Goal: Use online tool/utility: Utilize a website feature to perform a specific function

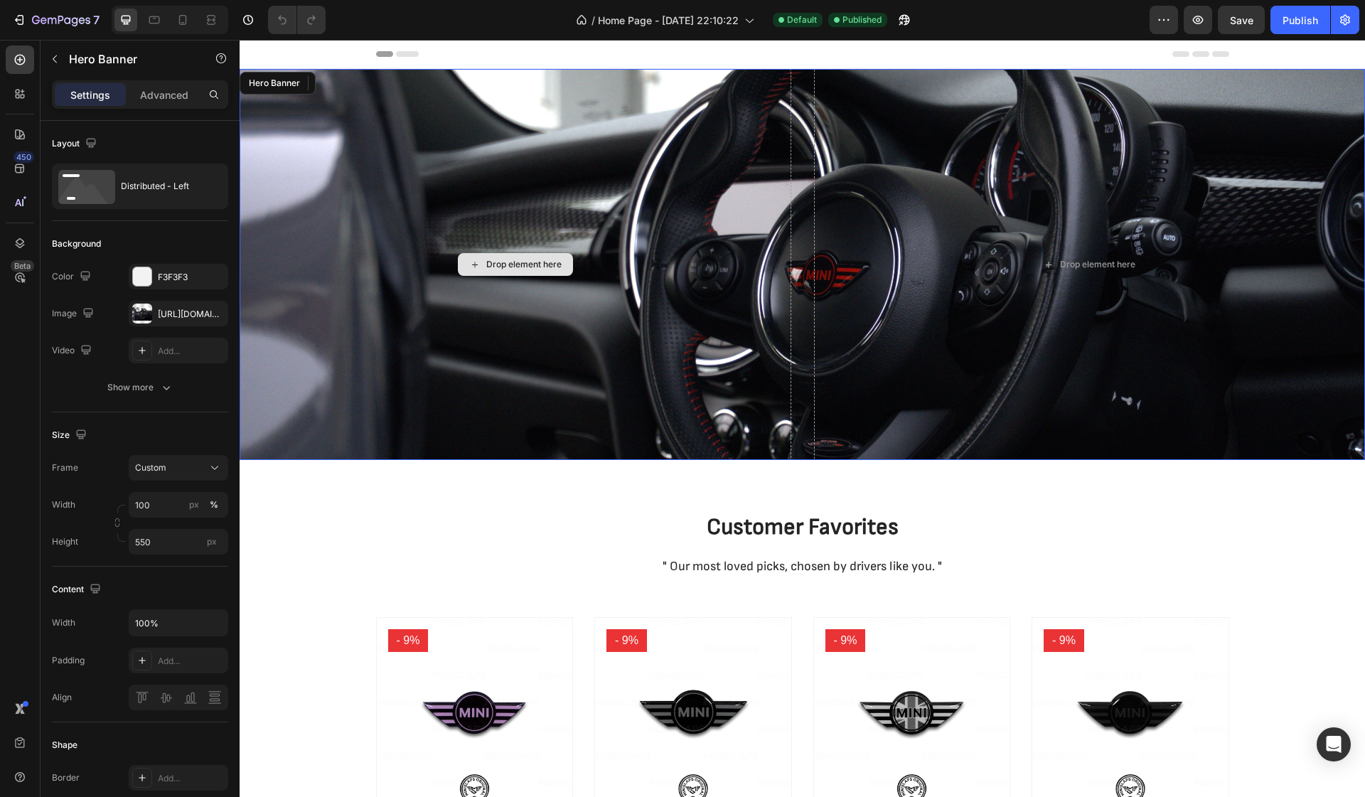
click at [776, 284] on div "Drop element here" at bounding box center [516, 264] width 552 height 391
click at [363, 84] on icon at bounding box center [360, 83] width 9 height 10
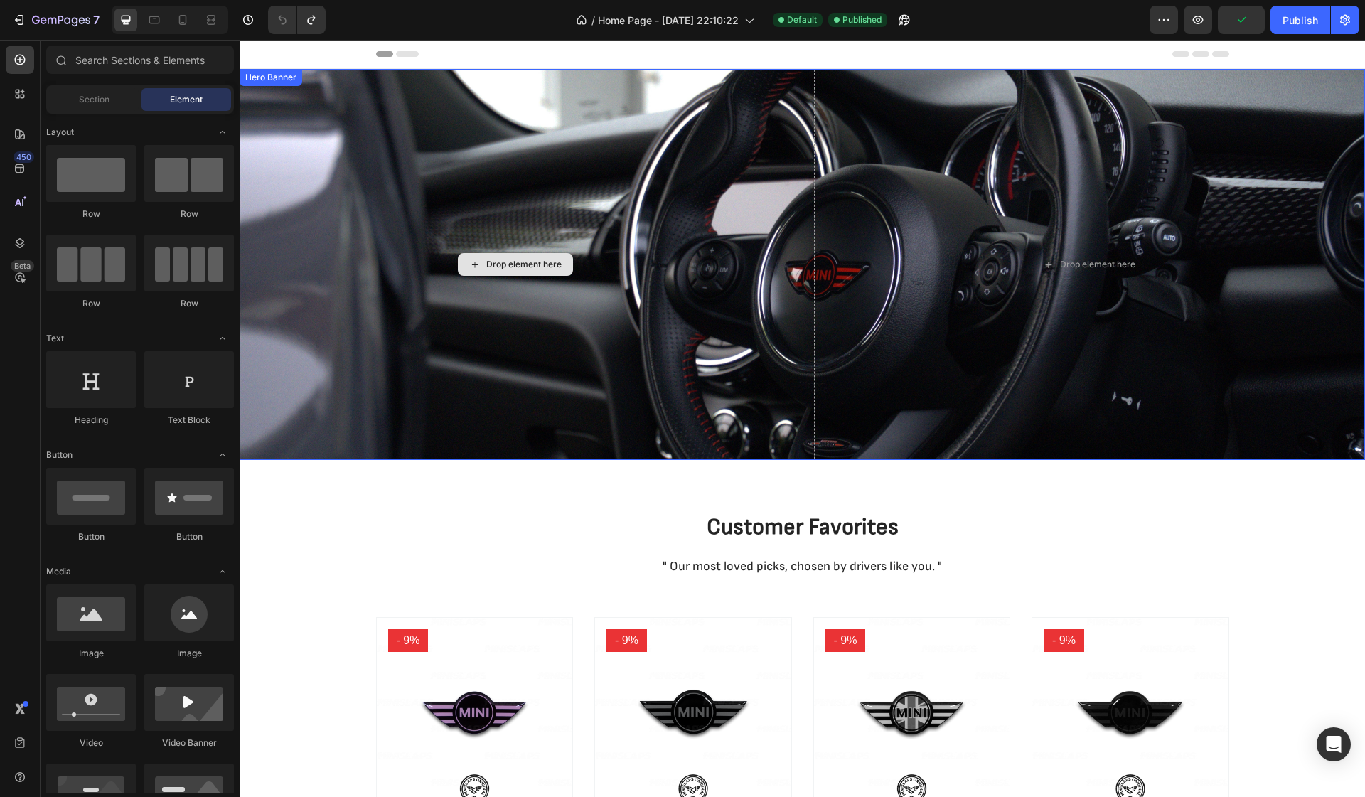
click at [760, 141] on div "Drop element here" at bounding box center [516, 264] width 552 height 391
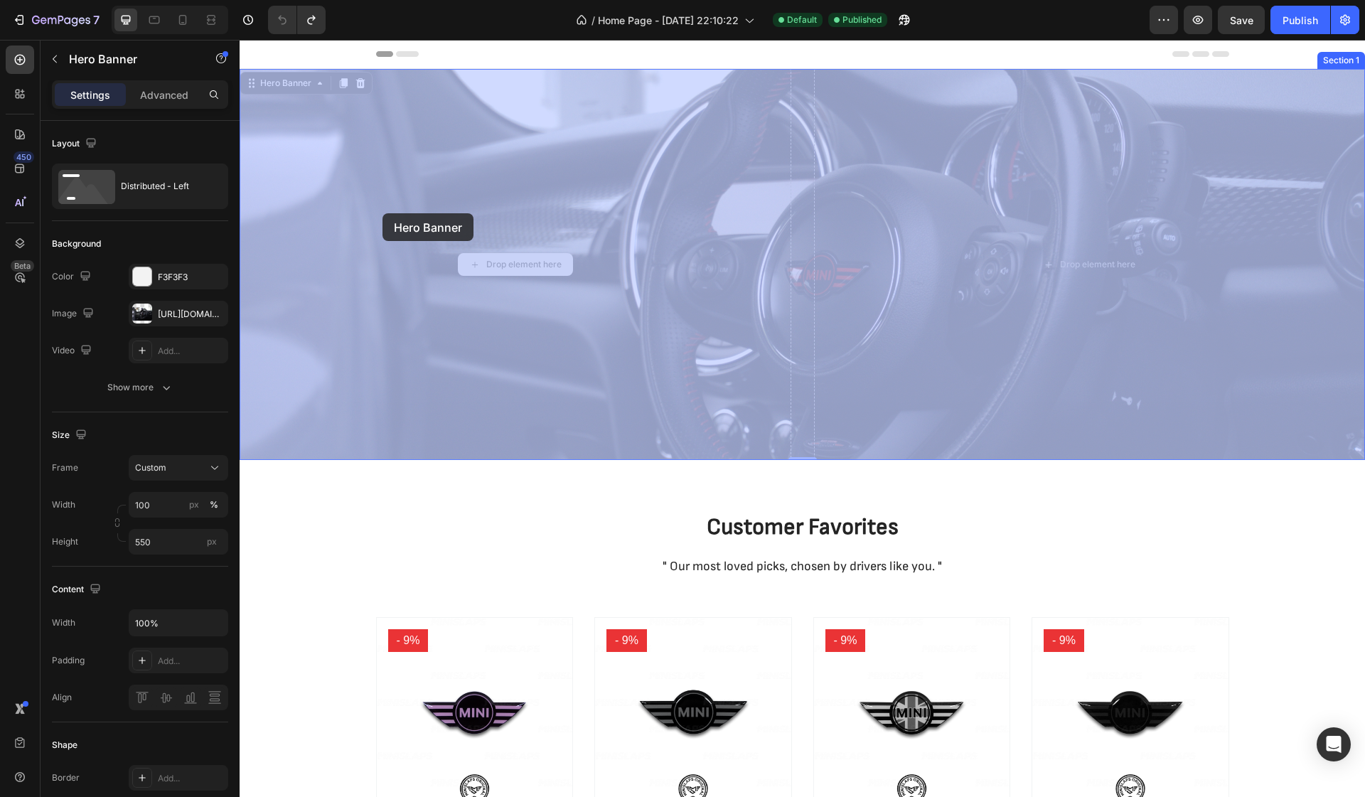
drag, startPoint x: 261, startPoint y: 142, endPoint x: 383, endPoint y: 213, distance: 141.2
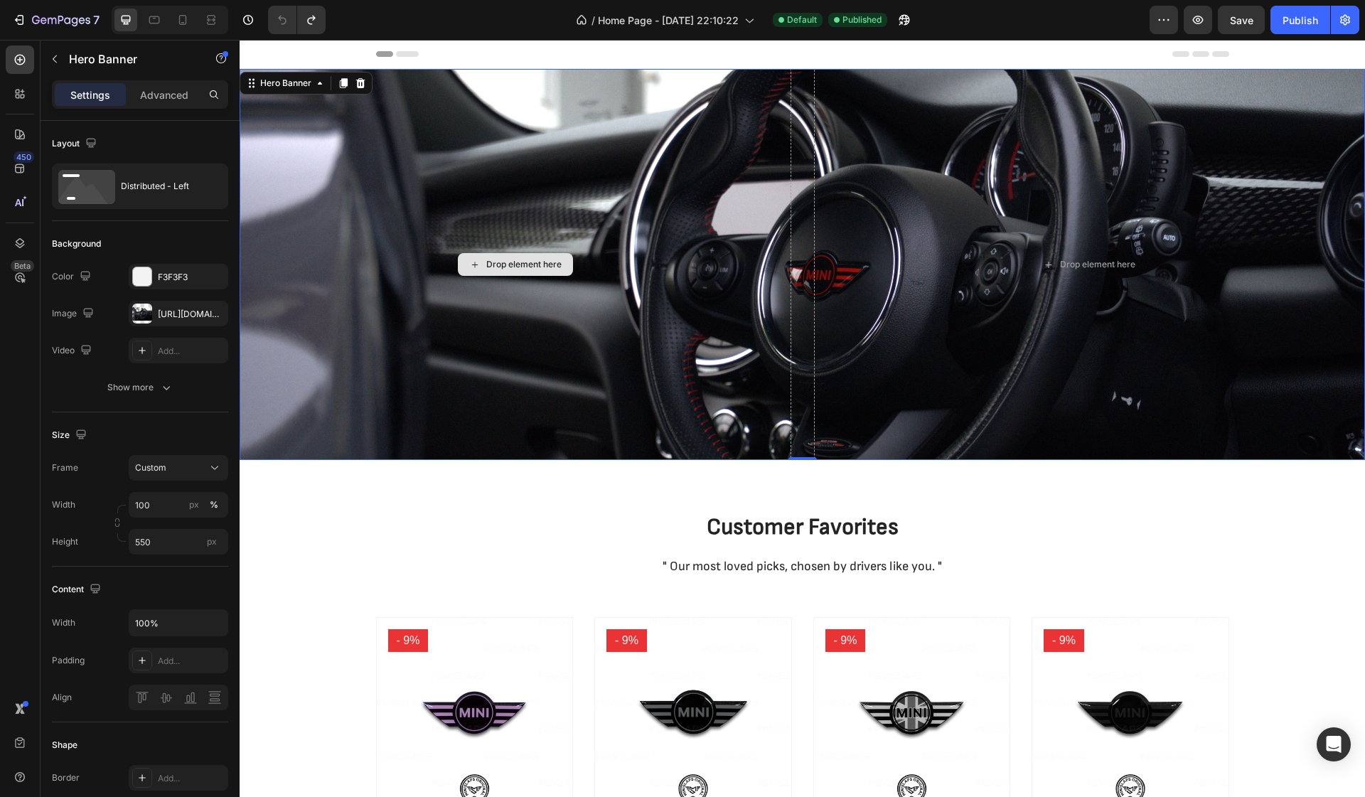
click at [497, 264] on div "Drop element here" at bounding box center [523, 264] width 75 height 11
click at [316, 92] on div "Drop element here Drop element here Hero Banner" at bounding box center [803, 264] width 1126 height 391
click at [316, 92] on div "Hero Banner" at bounding box center [278, 83] width 76 height 23
click at [316, 85] on icon at bounding box center [319, 83] width 11 height 11
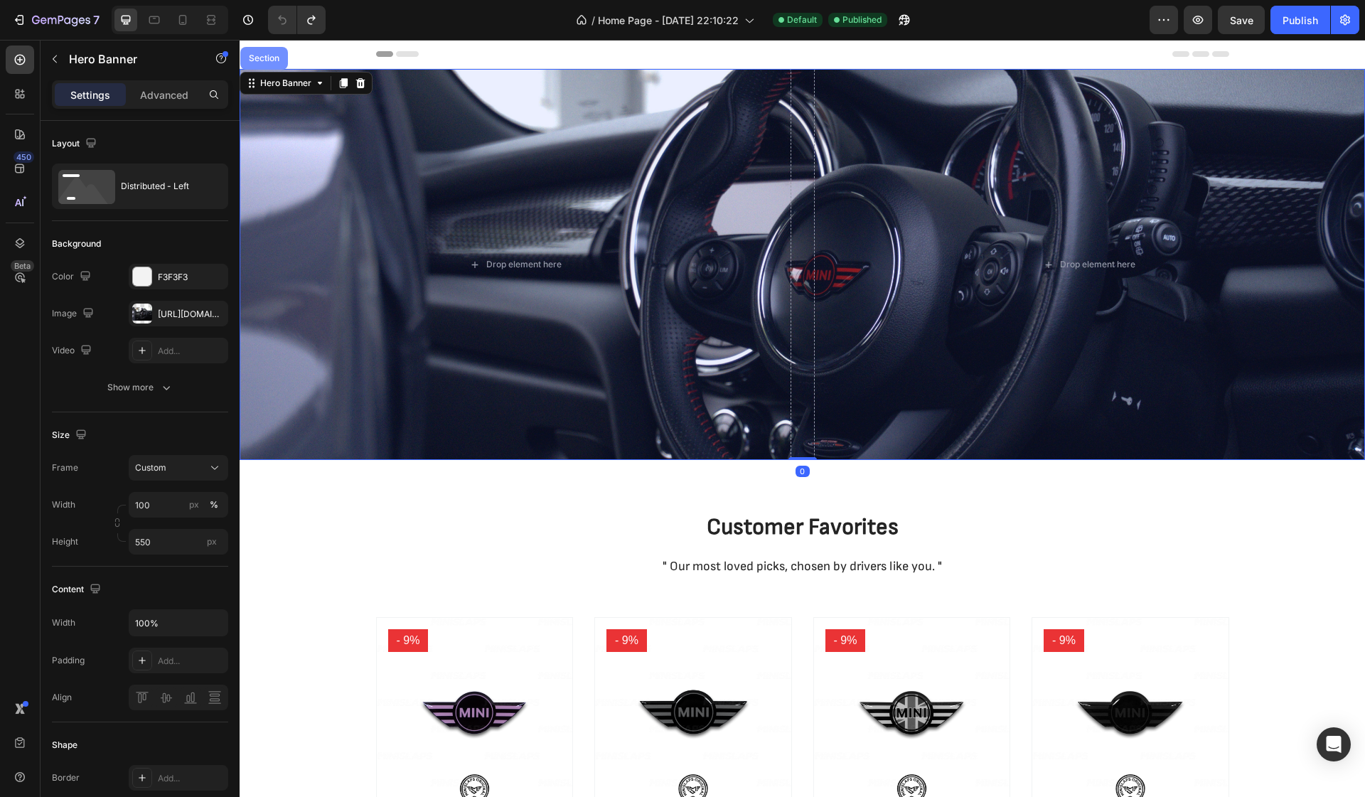
click at [273, 63] on div "Section" at bounding box center [264, 58] width 48 height 23
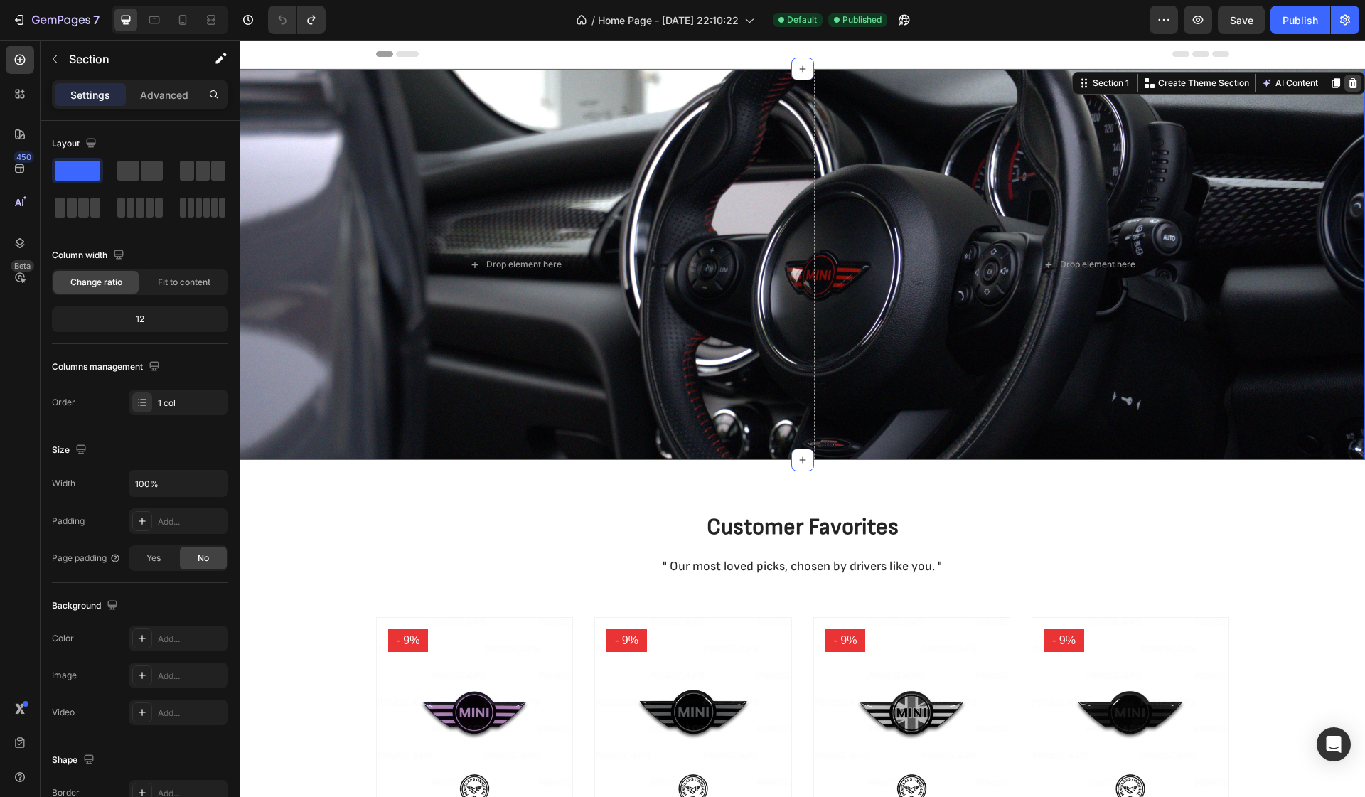
click at [1357, 82] on icon at bounding box center [1352, 83] width 11 height 11
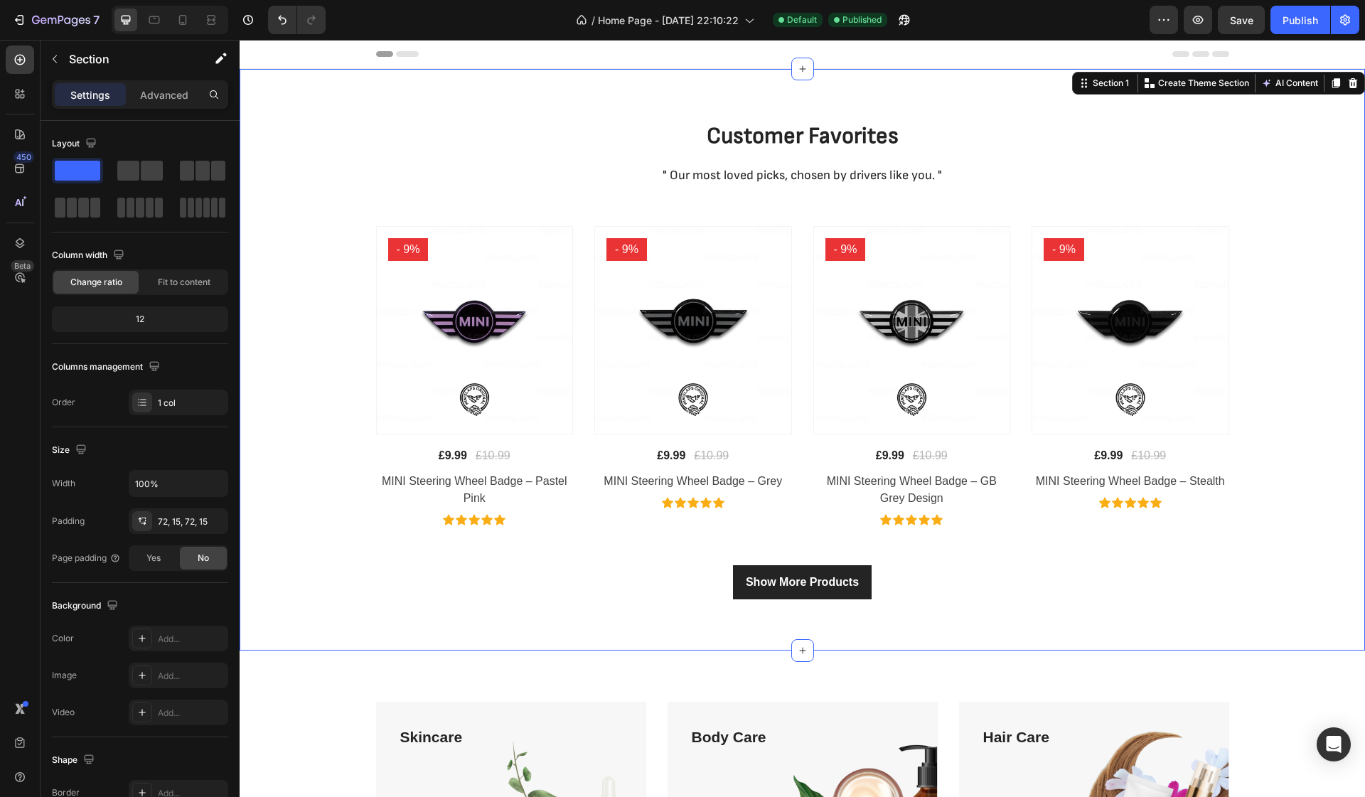
click at [521, 85] on div "Customer Favorites Heading " Our most loved picks, chosen by drivers like you. …" at bounding box center [803, 360] width 1126 height 582
click at [284, 17] on icon "Undo/Redo" at bounding box center [282, 20] width 14 height 14
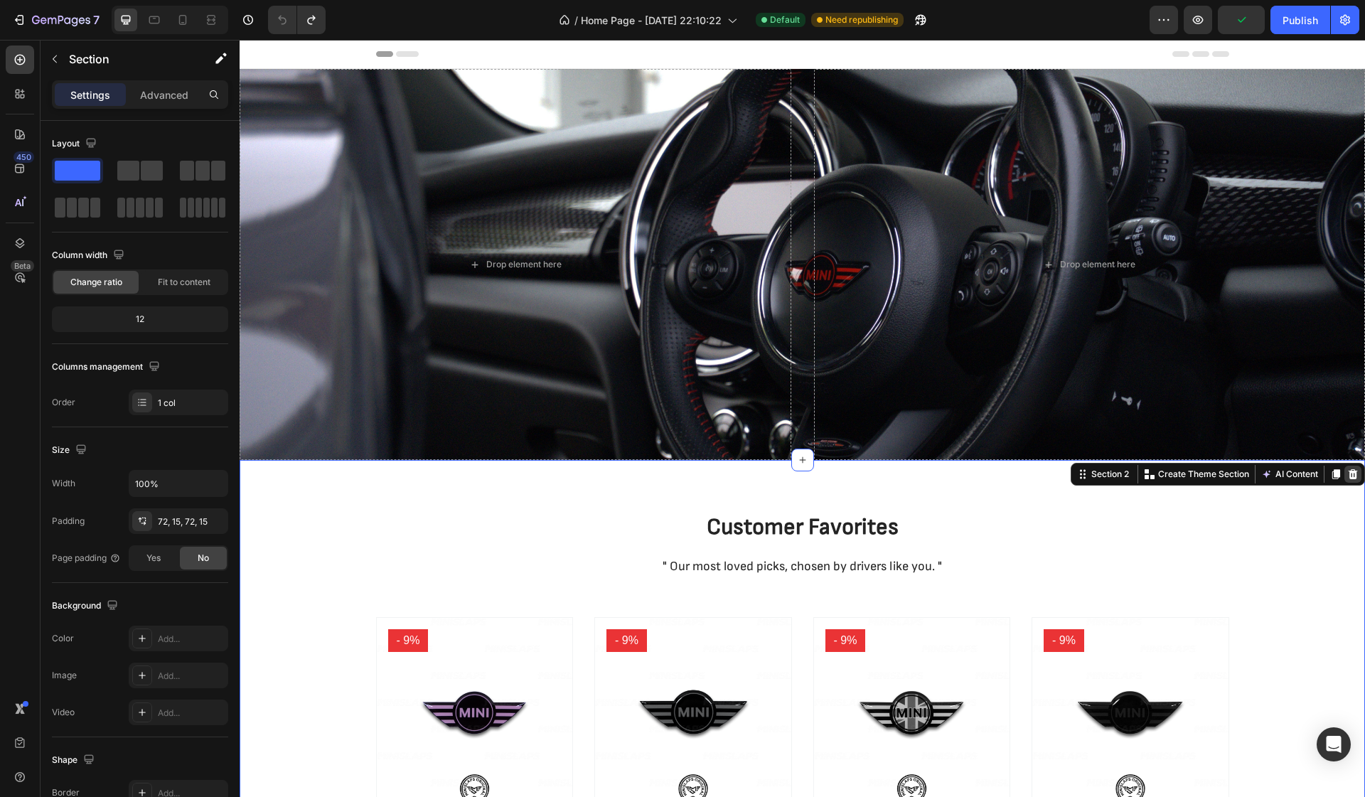
click at [1352, 472] on icon at bounding box center [1353, 474] width 9 height 10
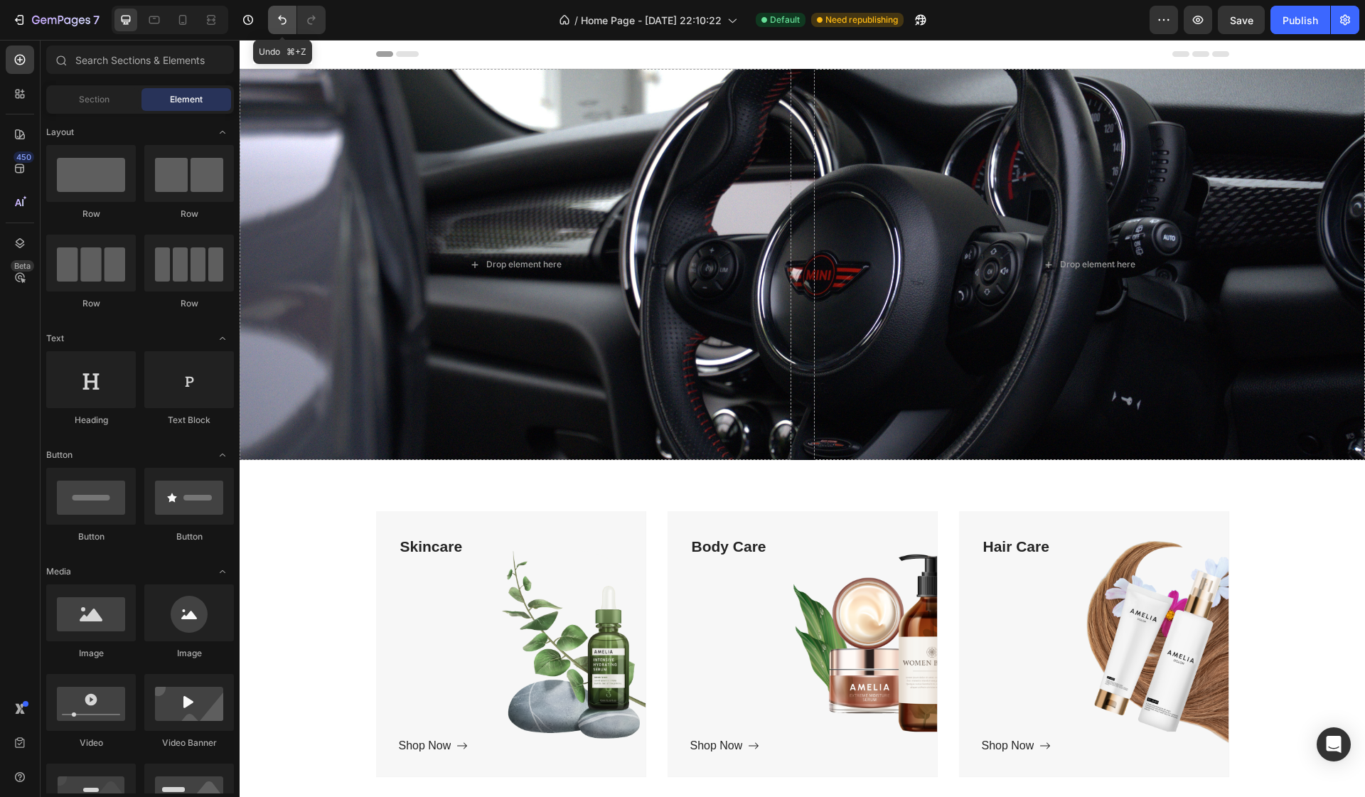
click at [280, 18] on icon "Undo/Redo" at bounding box center [282, 20] width 9 height 9
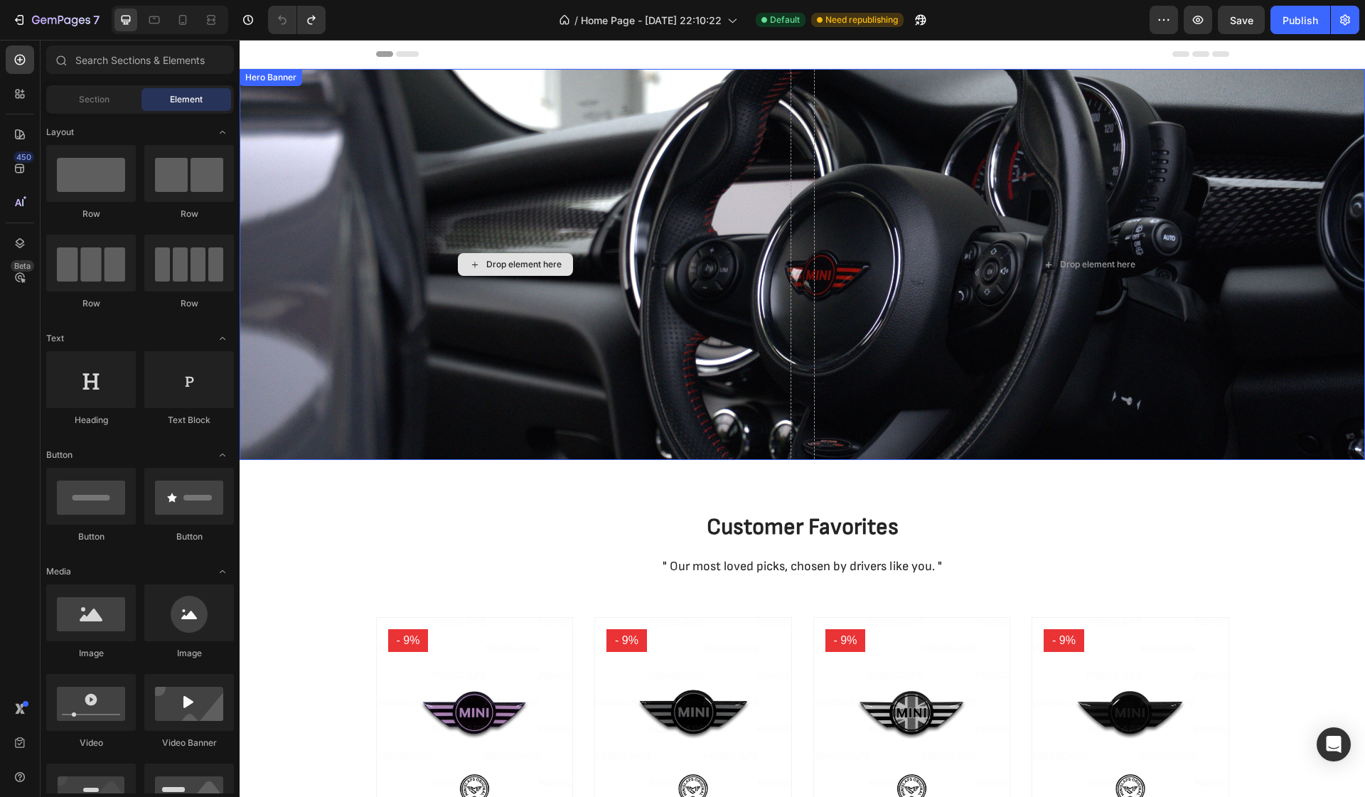
click at [483, 201] on div "Drop element here" at bounding box center [516, 264] width 552 height 391
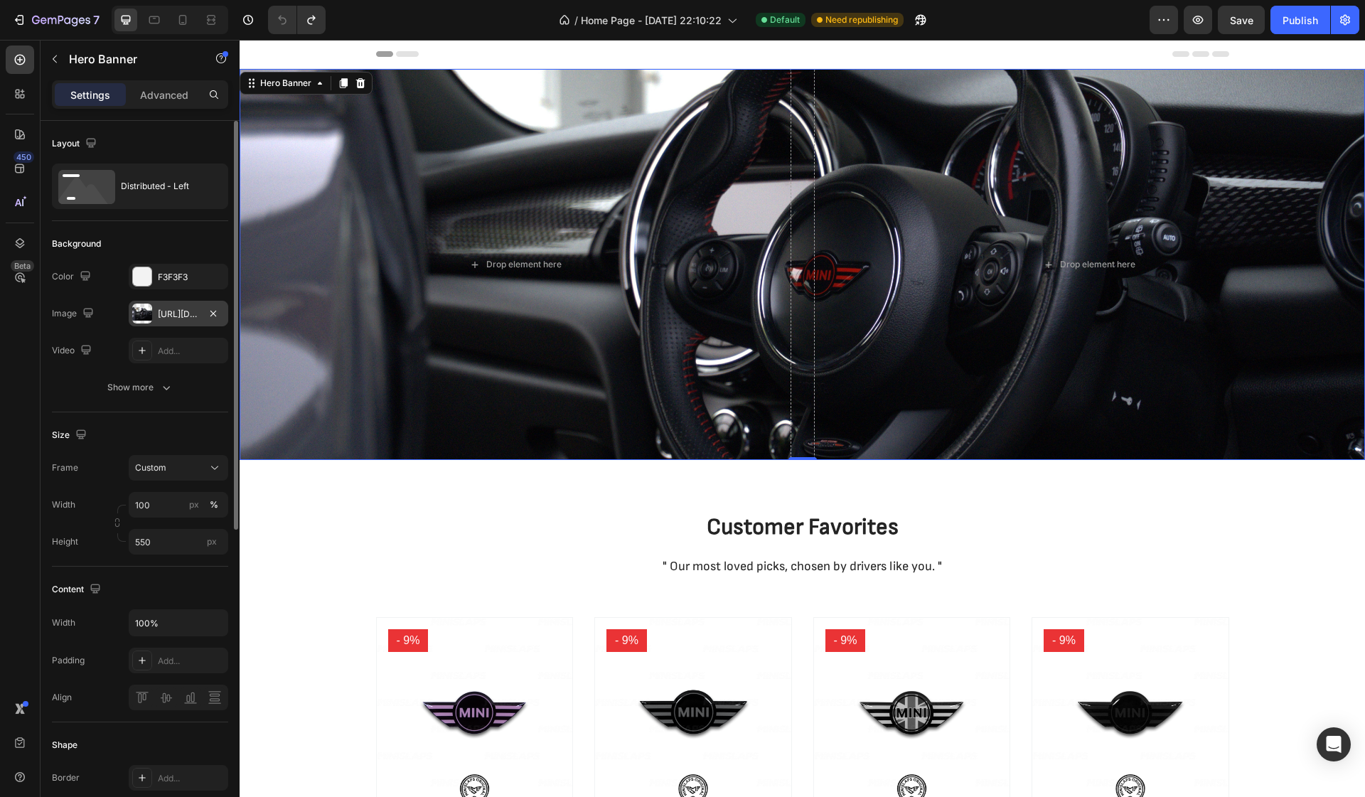
click at [183, 313] on div "[URL][DOMAIN_NAME]" at bounding box center [178, 314] width 41 height 13
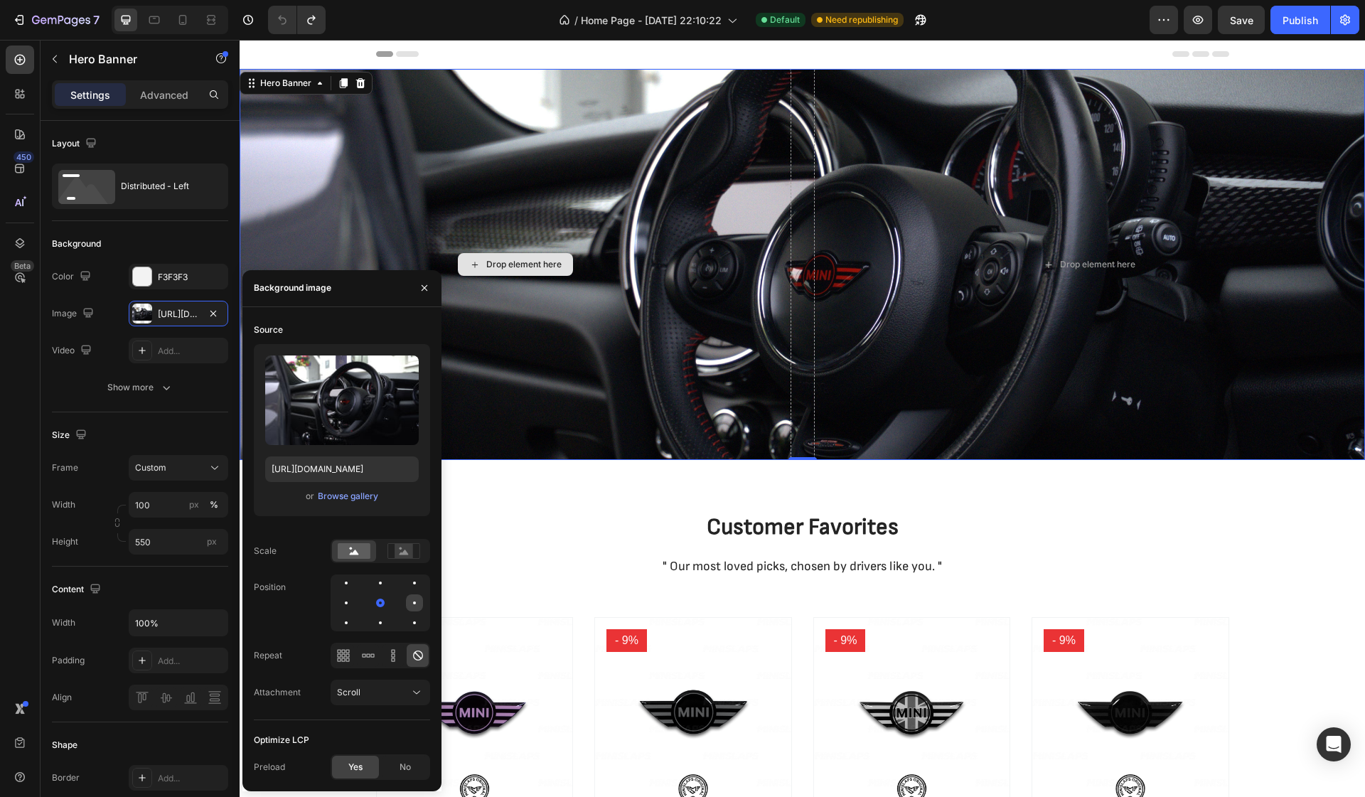
click at [419, 605] on div at bounding box center [414, 602] width 17 height 17
click at [341, 607] on div at bounding box center [346, 602] width 17 height 17
click at [417, 597] on div at bounding box center [414, 602] width 17 height 17
click at [400, 556] on rect at bounding box center [404, 551] width 18 height 14
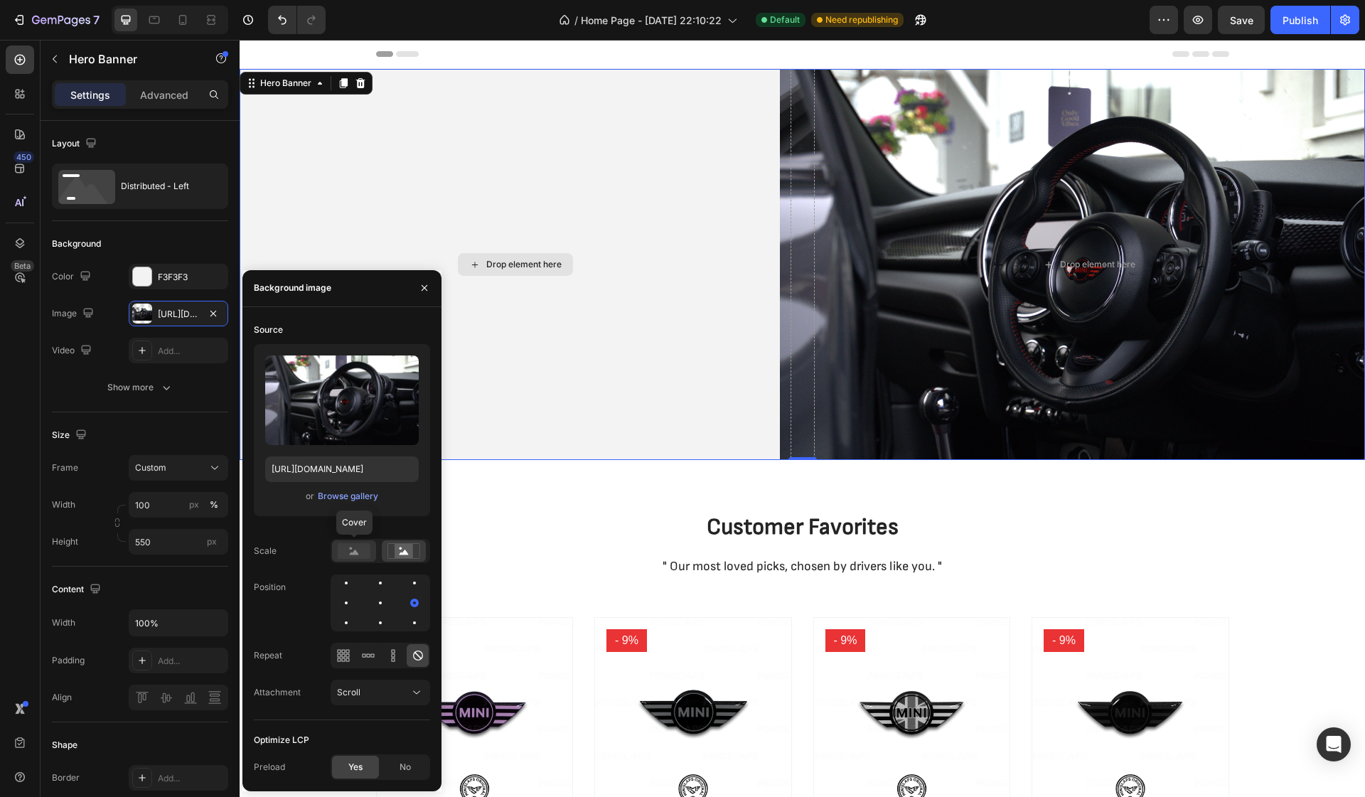
click at [352, 551] on rect at bounding box center [354, 551] width 33 height 16
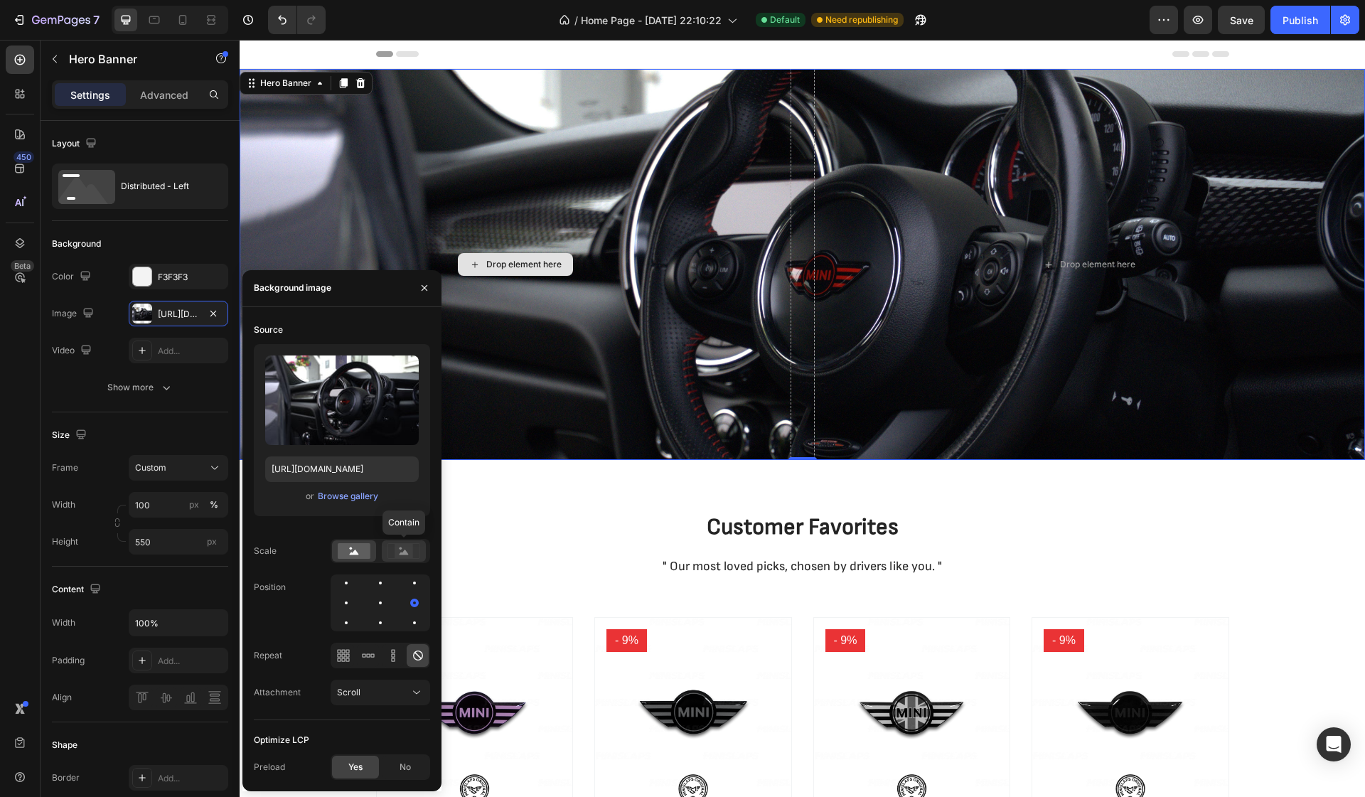
click at [394, 548] on icon at bounding box center [404, 551] width 33 height 16
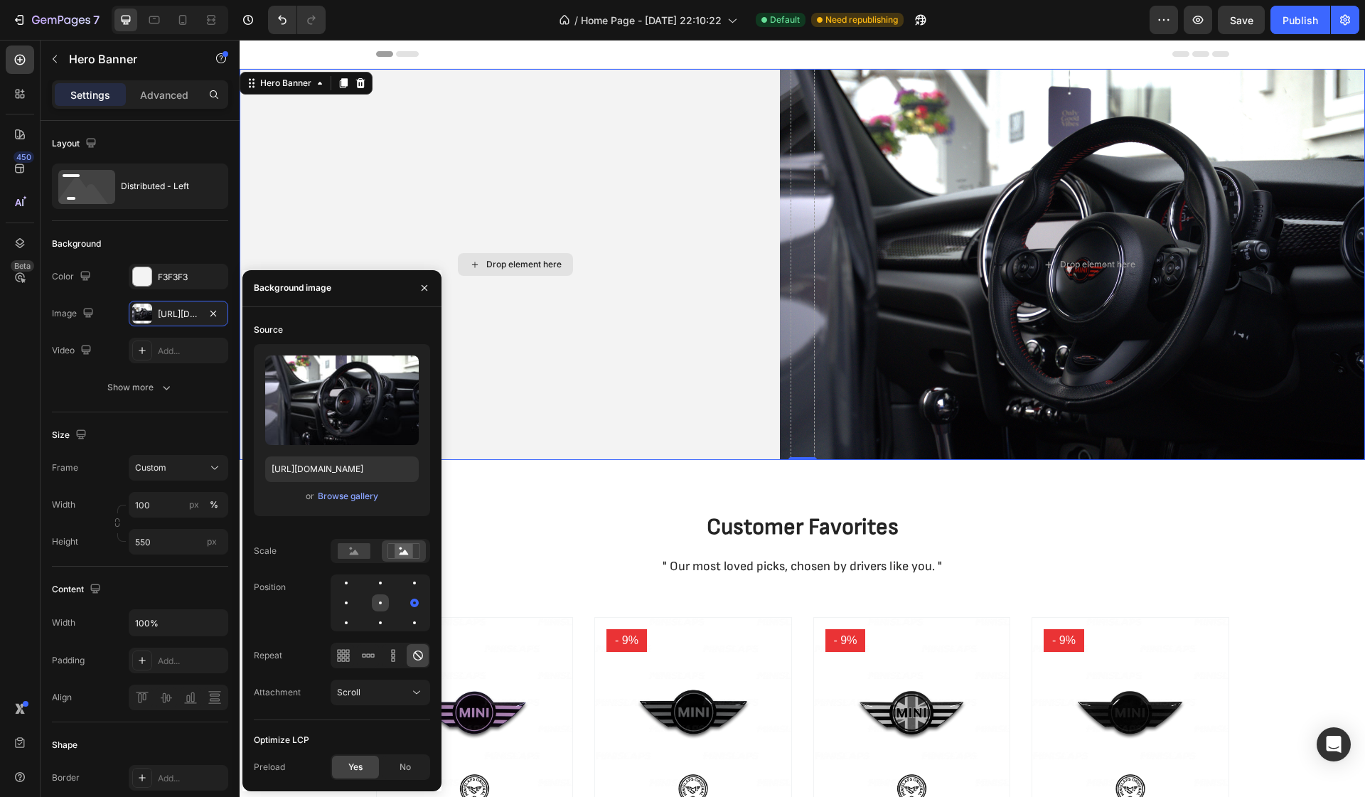
click at [380, 604] on div at bounding box center [380, 603] width 3 height 3
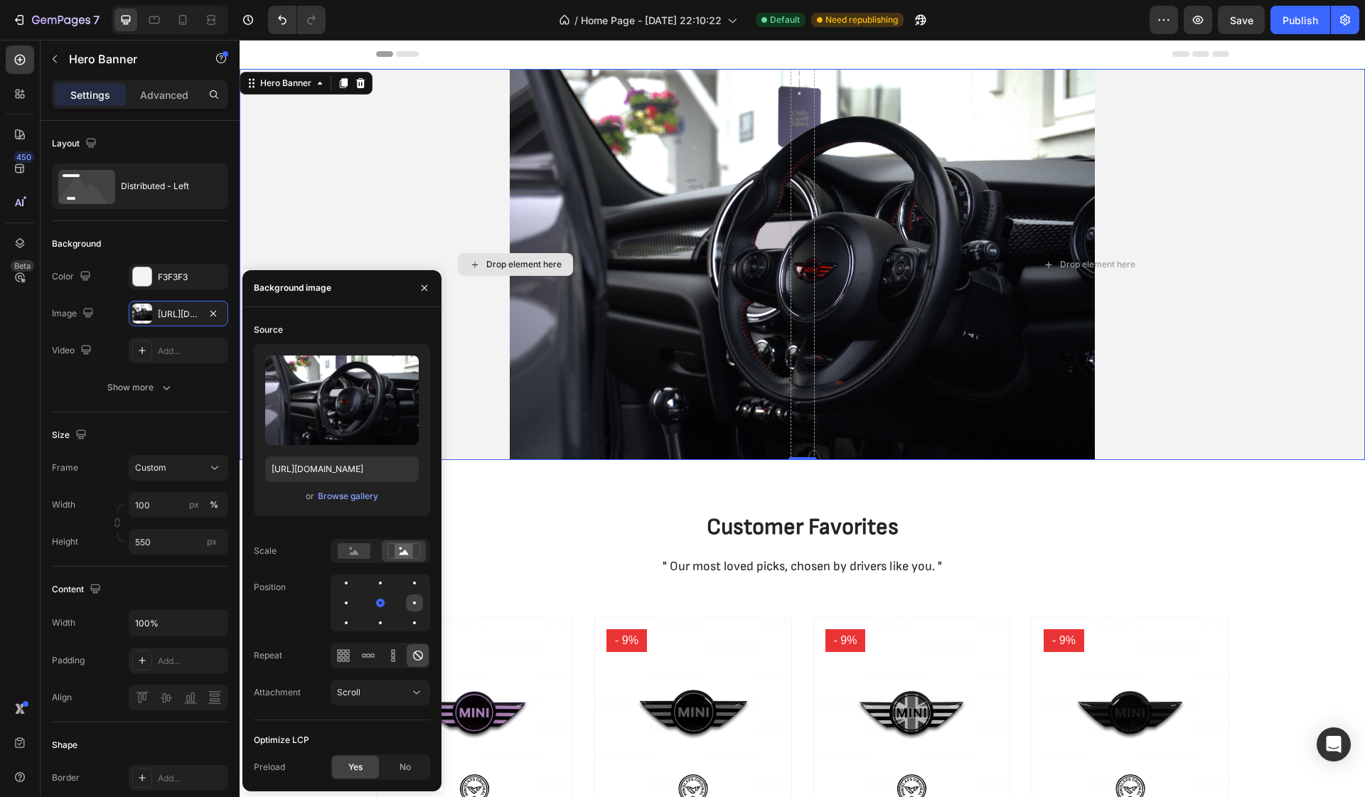
click at [412, 604] on div at bounding box center [414, 602] width 17 height 17
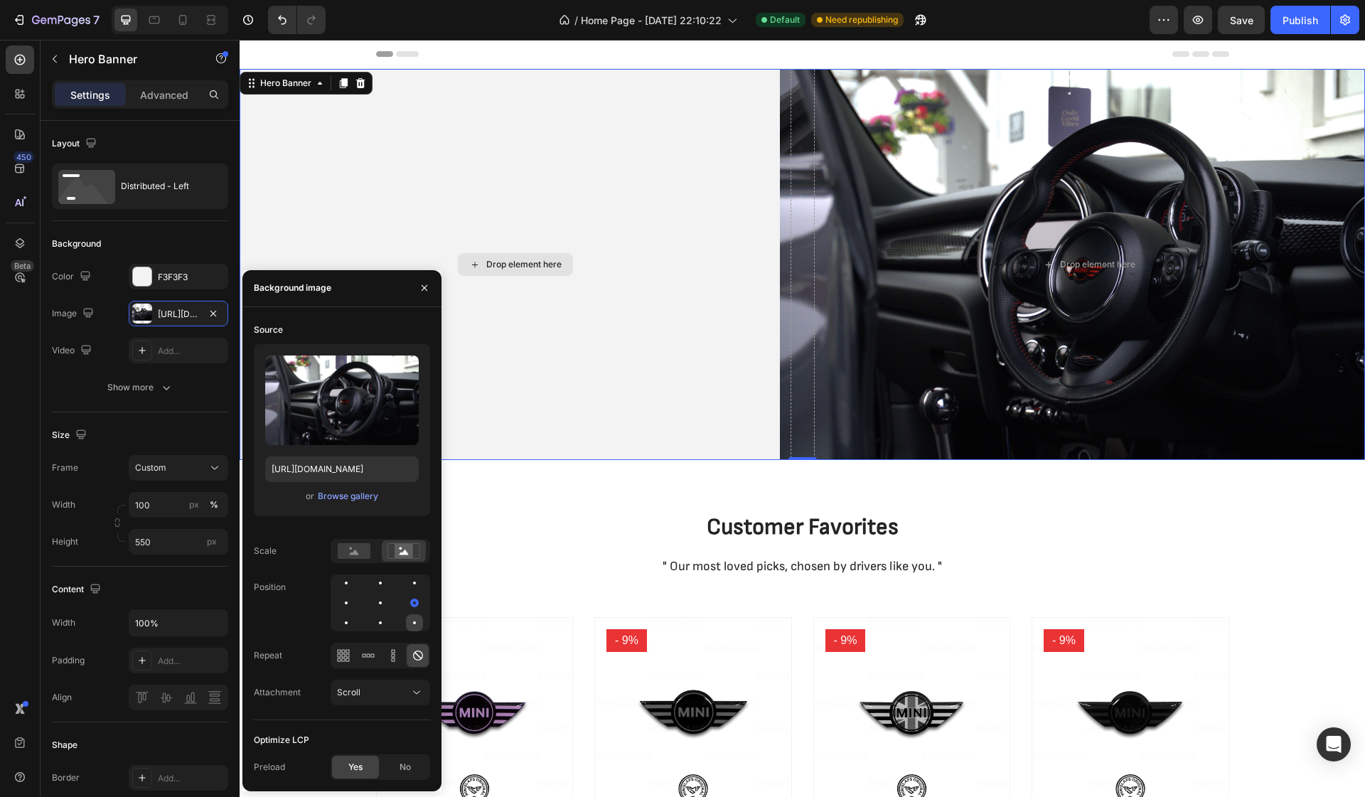
click at [415, 618] on div at bounding box center [414, 622] width 17 height 17
click at [381, 621] on div at bounding box center [380, 622] width 17 height 17
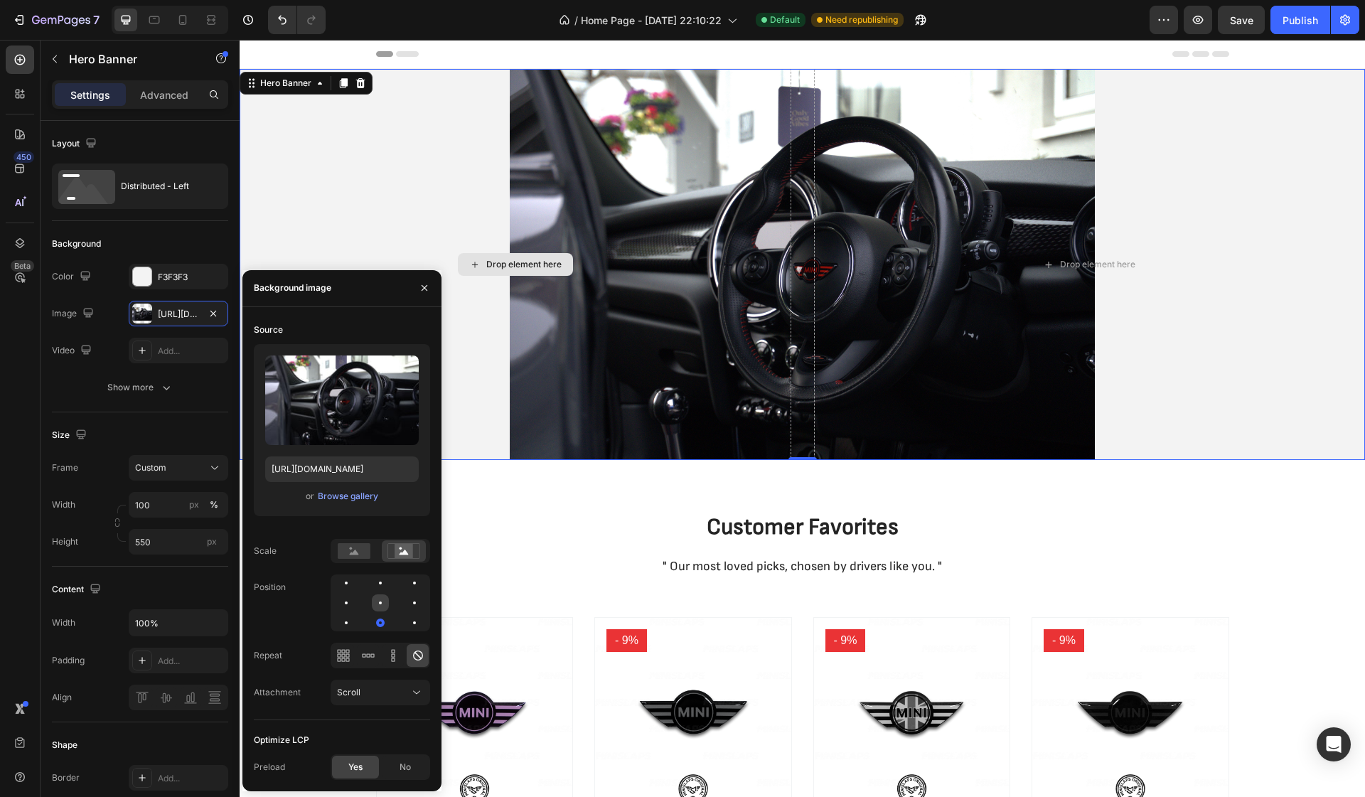
click at [380, 596] on div at bounding box center [380, 602] width 17 height 17
click at [418, 598] on div at bounding box center [414, 602] width 17 height 17
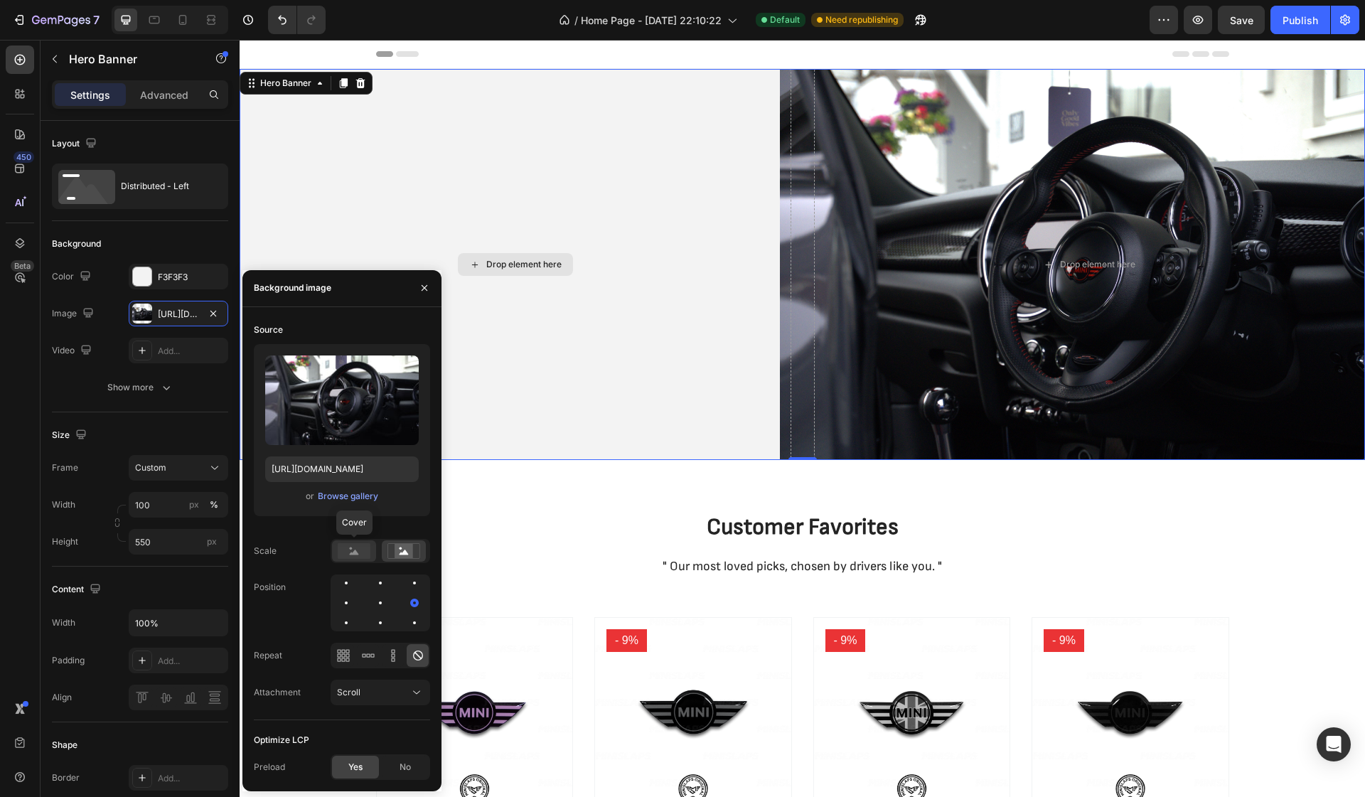
click at [360, 561] on div at bounding box center [354, 550] width 44 height 21
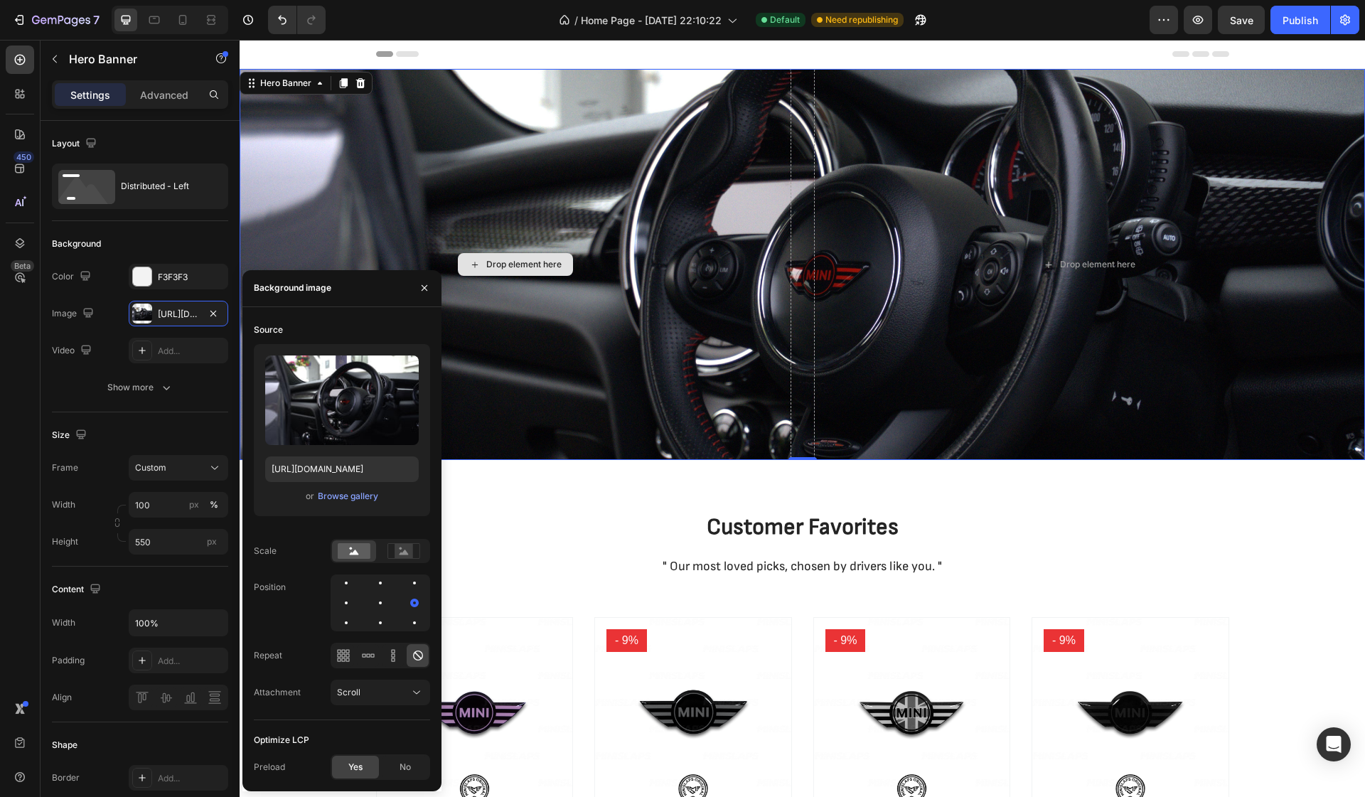
click at [382, 612] on div at bounding box center [381, 603] width 100 height 57
click at [380, 604] on div at bounding box center [380, 603] width 3 height 3
click at [418, 601] on div at bounding box center [414, 602] width 17 height 17
click at [161, 535] on input "550" at bounding box center [179, 542] width 100 height 26
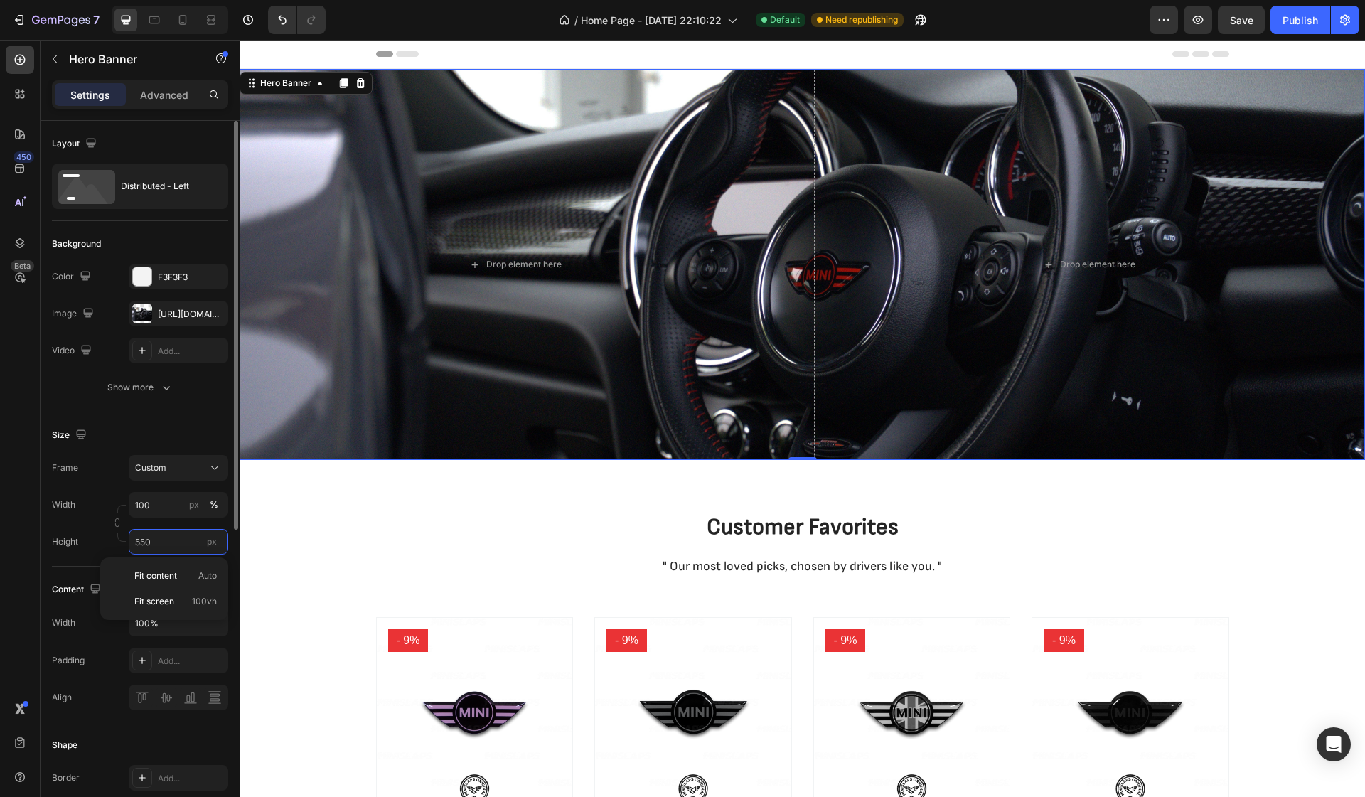
click at [161, 535] on input "550" at bounding box center [179, 542] width 100 height 26
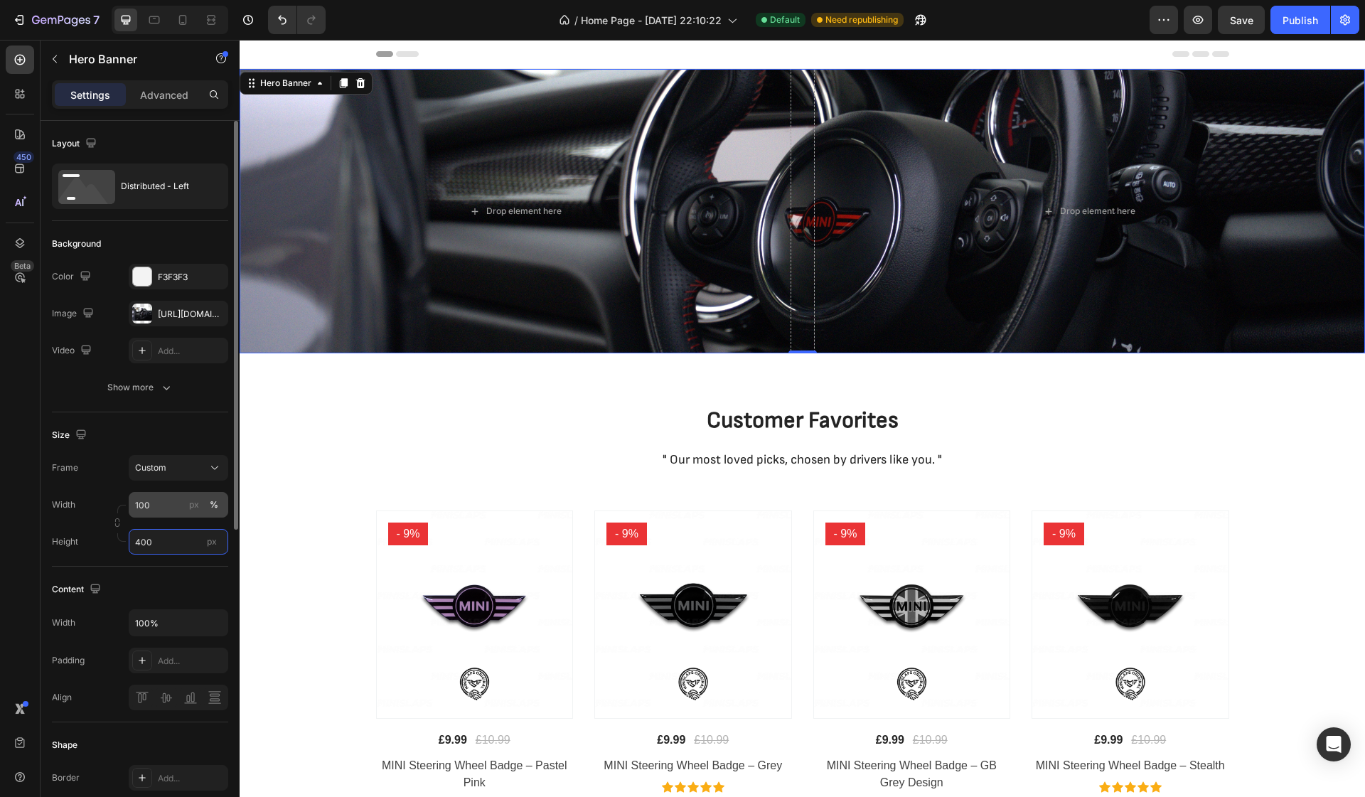
type input "400"
click at [167, 497] on input "100" at bounding box center [179, 505] width 100 height 26
type input "2000"
click at [179, 535] on input "400" at bounding box center [179, 542] width 100 height 26
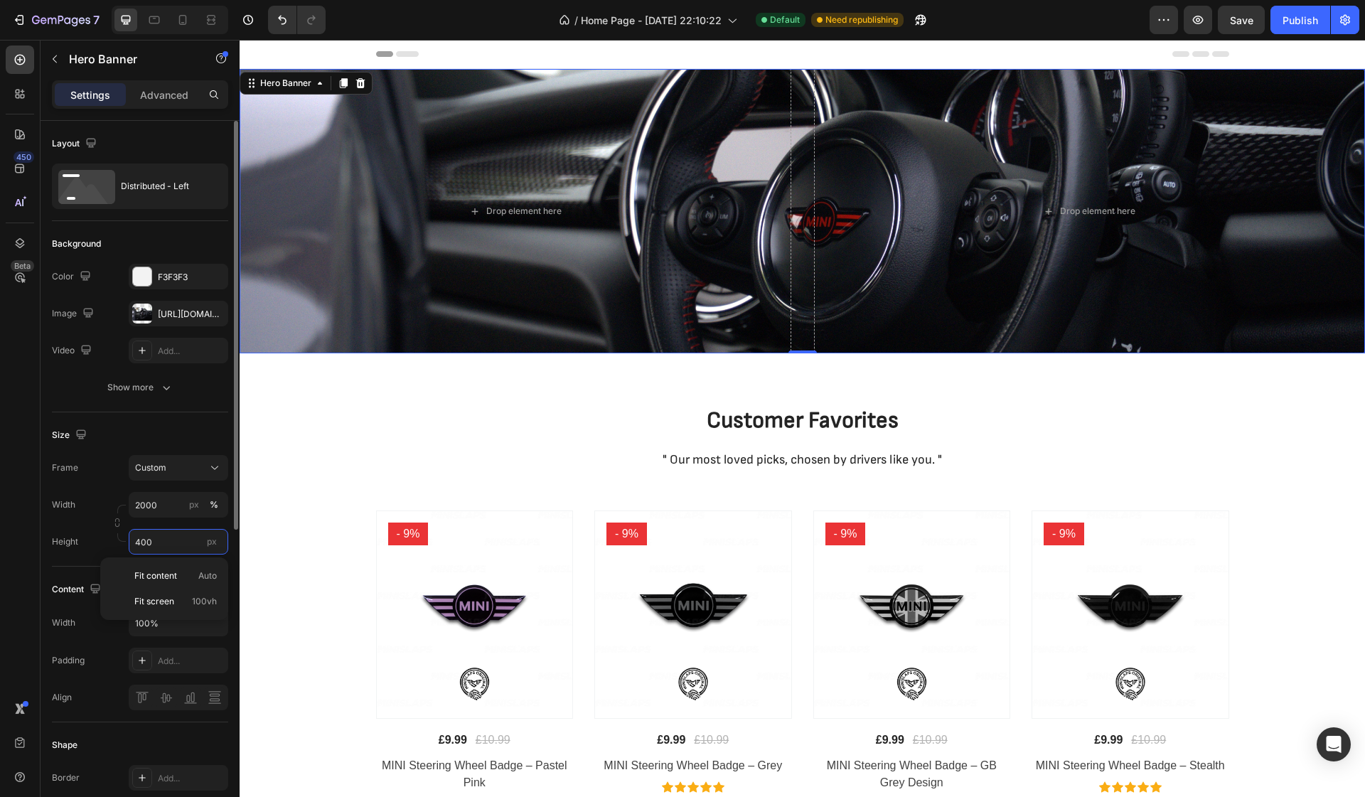
click at [160, 541] on input "400" at bounding box center [179, 542] width 100 height 26
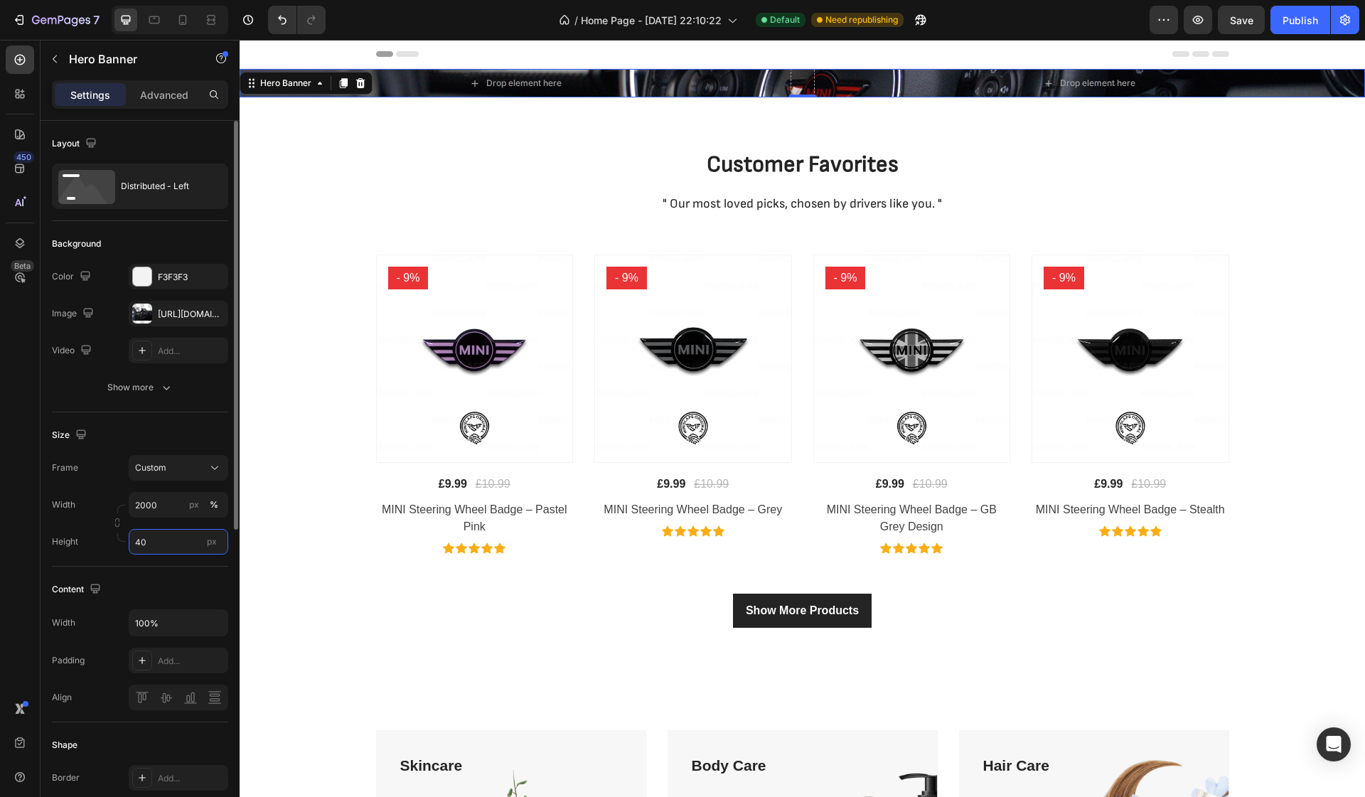
type input "4"
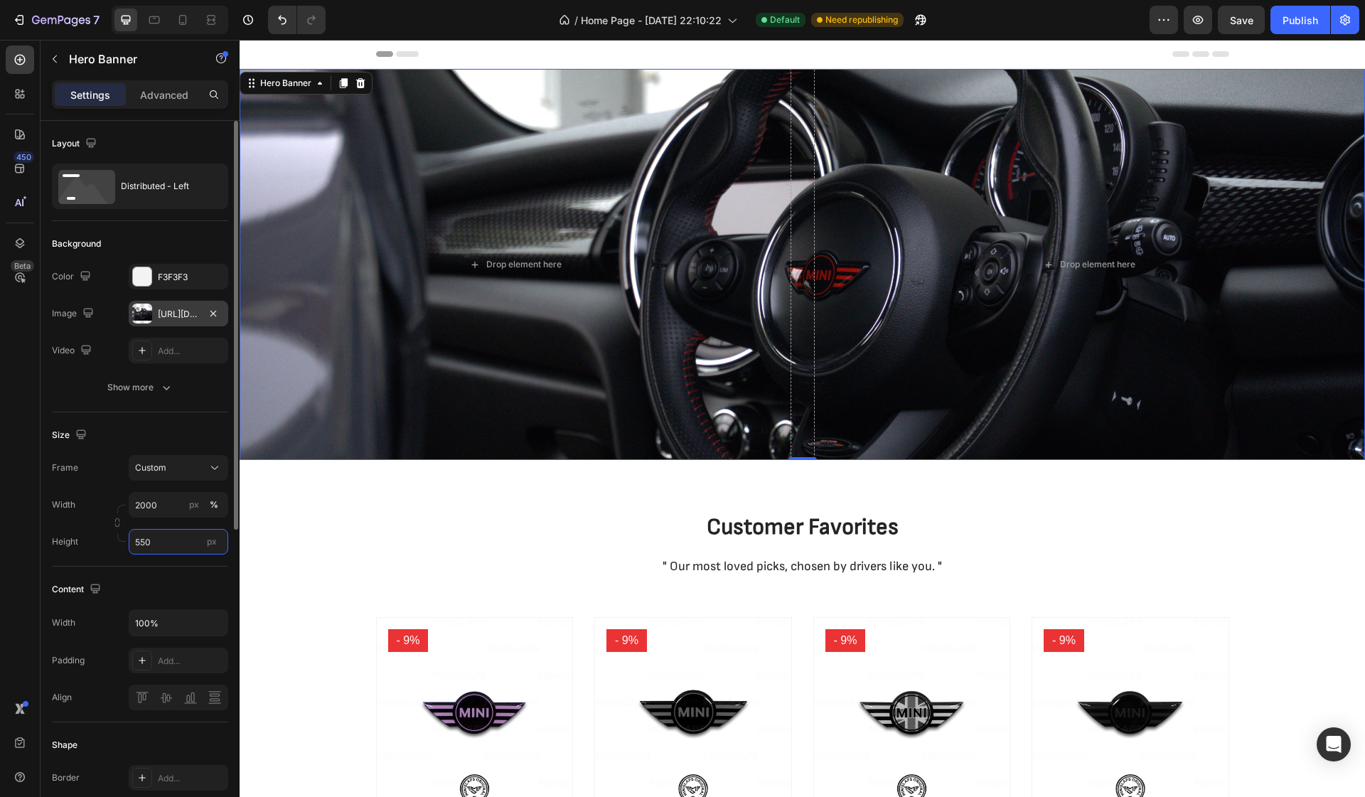
type input "550"
click at [170, 315] on div "[URL][DOMAIN_NAME]" at bounding box center [178, 314] width 41 height 13
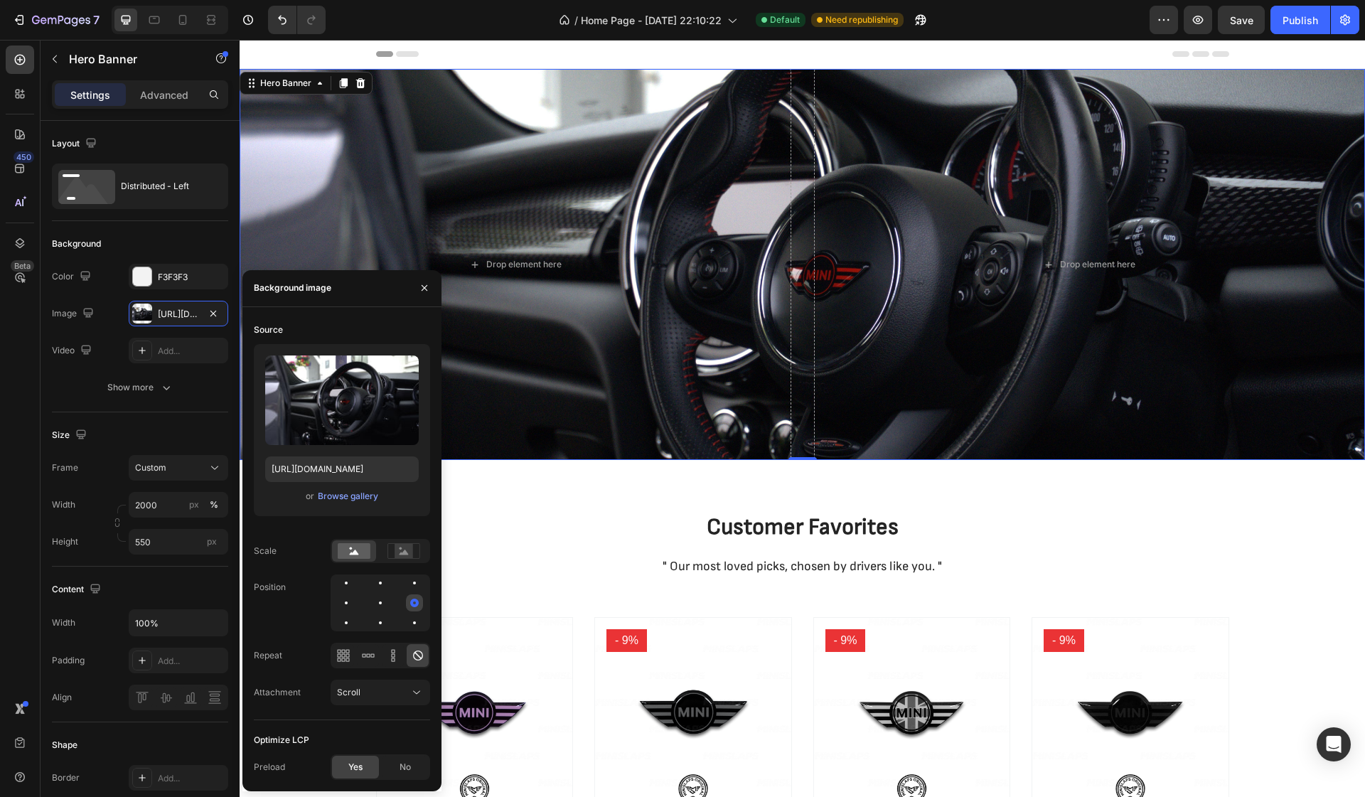
click at [412, 609] on div at bounding box center [414, 602] width 17 height 17
click at [380, 602] on div at bounding box center [380, 603] width 3 height 3
click at [416, 602] on div at bounding box center [414, 602] width 17 height 17
click at [173, 435] on div "Size" at bounding box center [140, 435] width 176 height 23
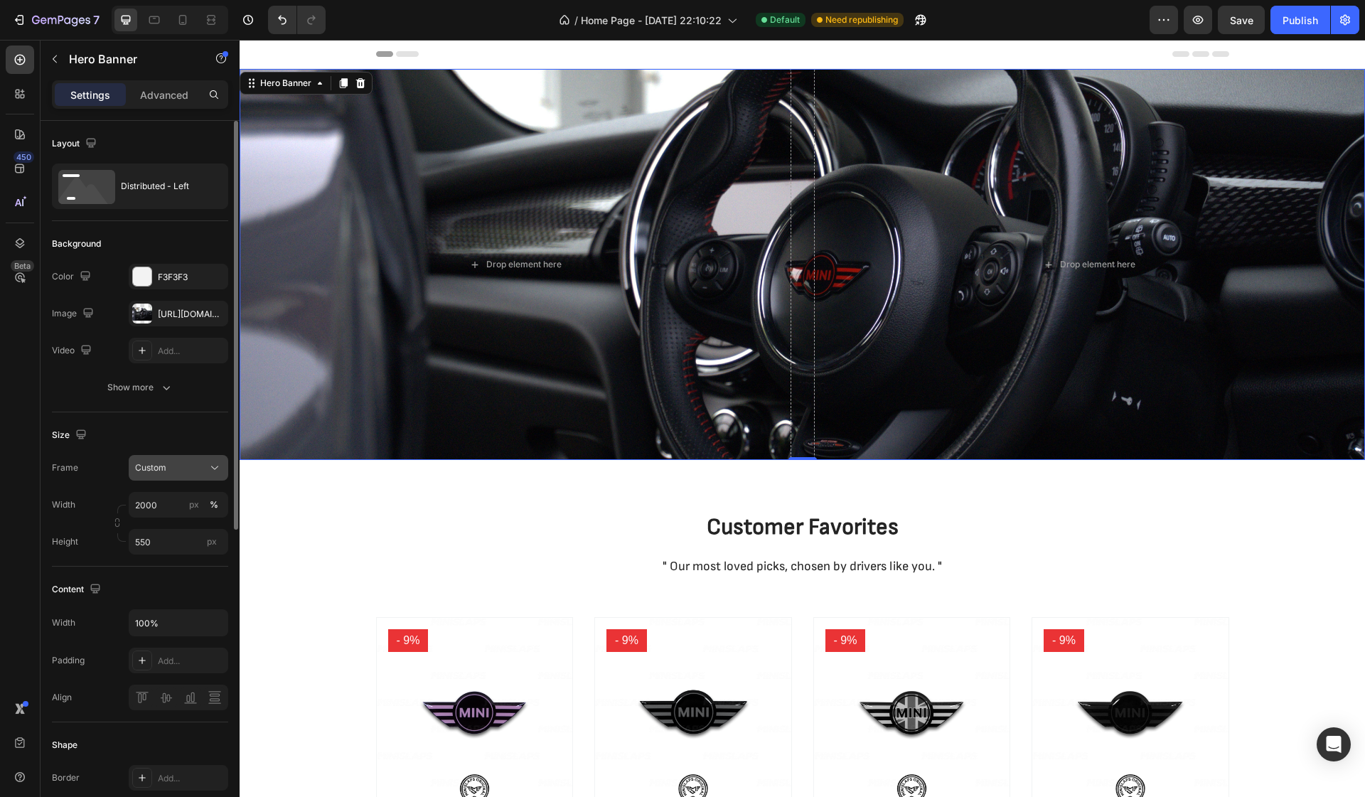
click at [174, 469] on div "Custom" at bounding box center [170, 467] width 70 height 13
click at [175, 501] on span "As banner source" at bounding box center [169, 502] width 70 height 13
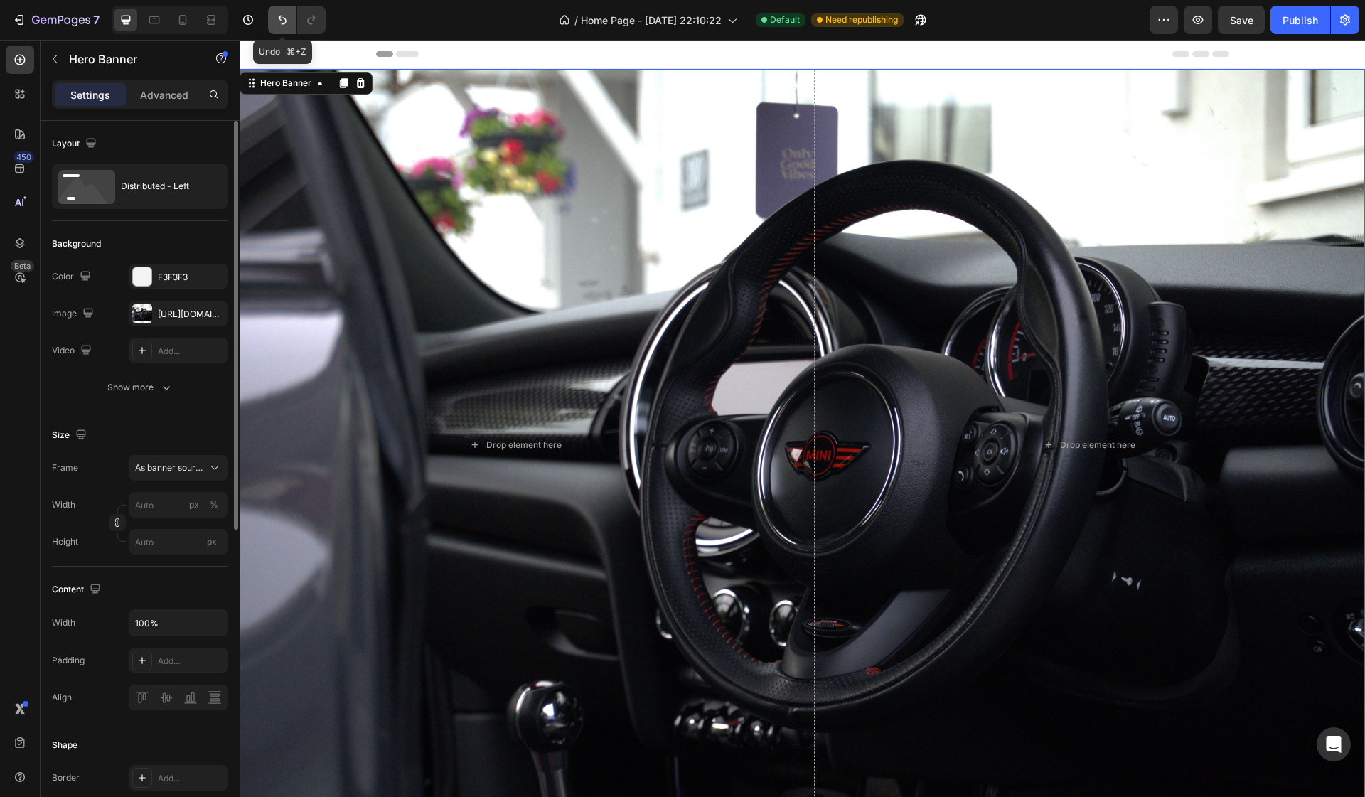
click at [281, 14] on icon "Undo/Redo" at bounding box center [282, 20] width 14 height 14
type input "2000"
type input "550"
